Goal: Ask a question

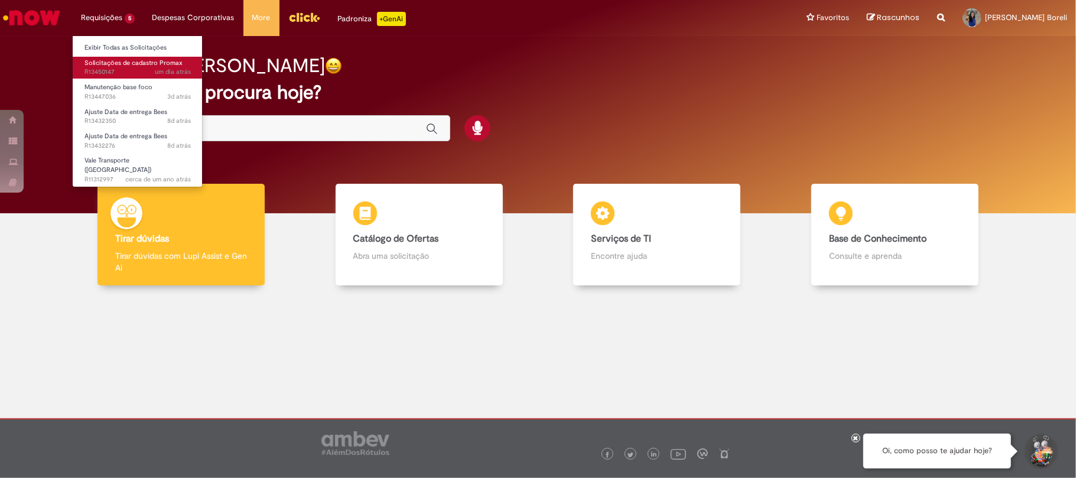
click at [135, 77] on link "Solicitações de cadastro Promax um dia atrás um dia atrás R13450147" at bounding box center [138, 68] width 130 height 22
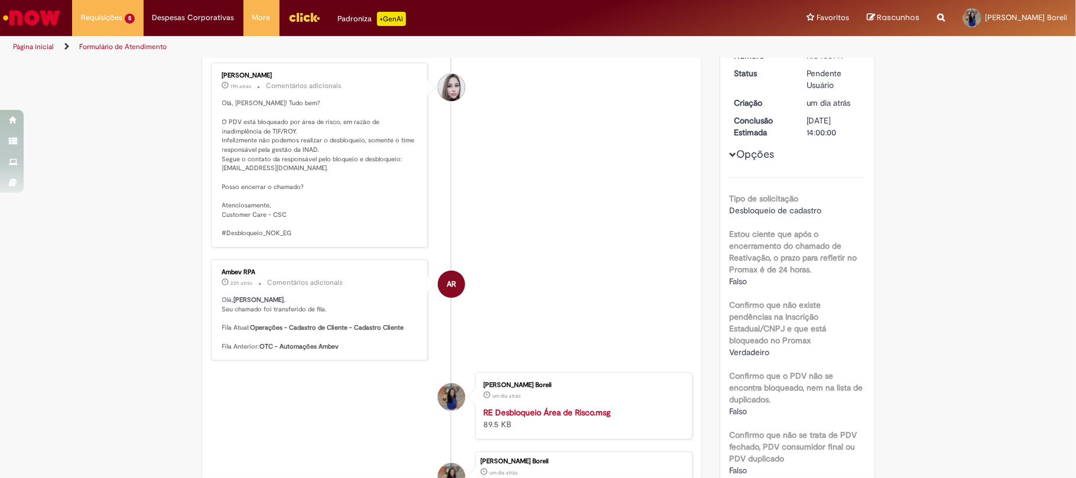
scroll to position [79, 0]
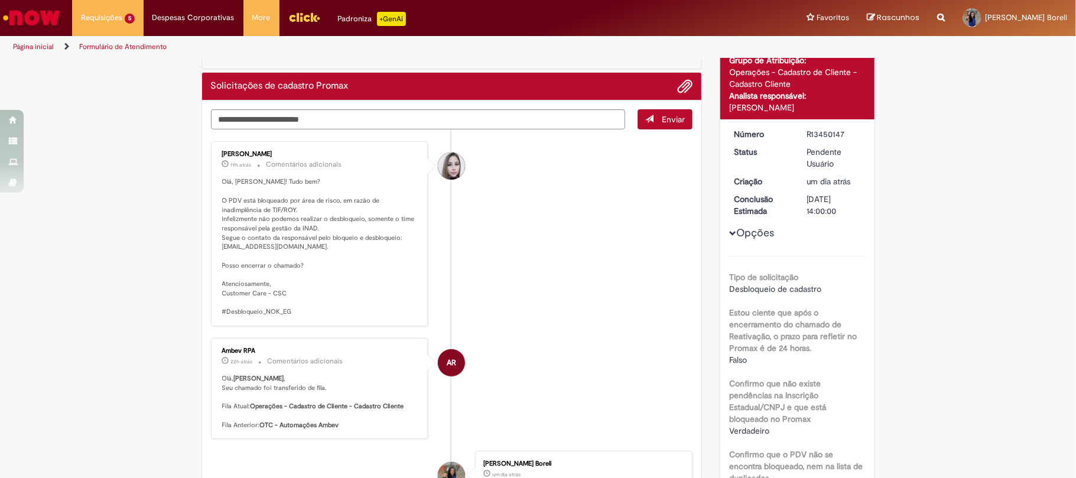
click at [498, 374] on li "AR Ambev RPA 22h atrás 22 horas atrás Comentários adicionais [PERSON_NAME] , Se…" at bounding box center [452, 388] width 482 height 101
click at [509, 307] on li "[PERSON_NAME] 19h atrás 19 horas atrás Comentários adicionais [PERSON_NAME]! Tu…" at bounding box center [452, 233] width 482 height 185
click at [274, 130] on textarea "Digite sua mensagem aqui..." at bounding box center [418, 119] width 415 height 21
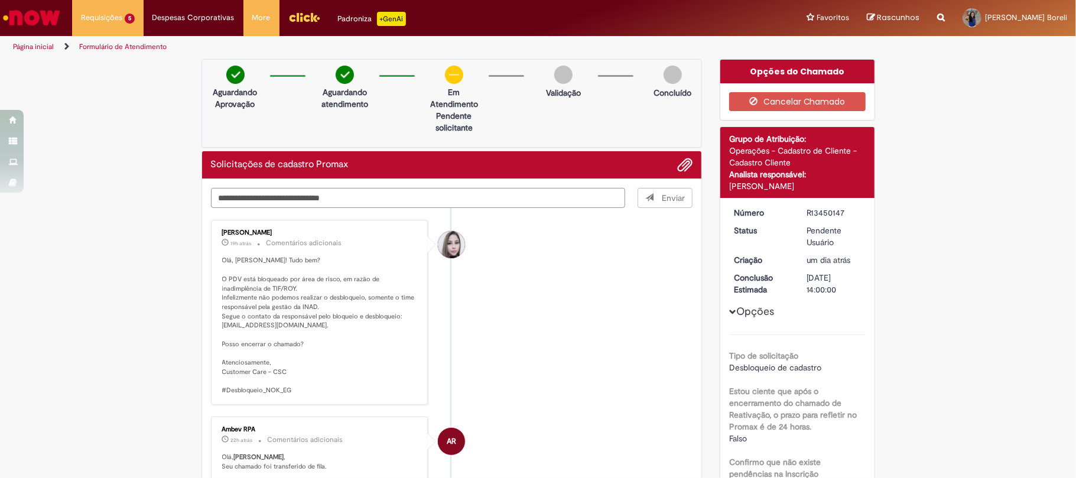
type textarea "**********"
